Goal: Task Accomplishment & Management: Manage account settings

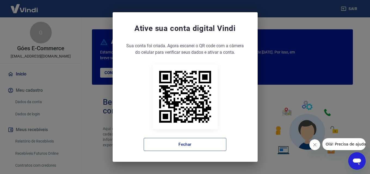
click at [198, 146] on button "Fechar" at bounding box center [184, 144] width 83 height 13
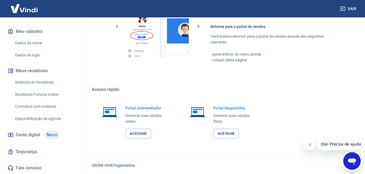
scroll to position [328, 0]
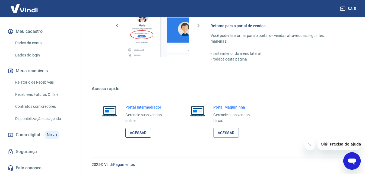
click at [141, 132] on link "Acessar" at bounding box center [139, 133] width 26 height 10
